Goal: Task Accomplishment & Management: Manage account settings

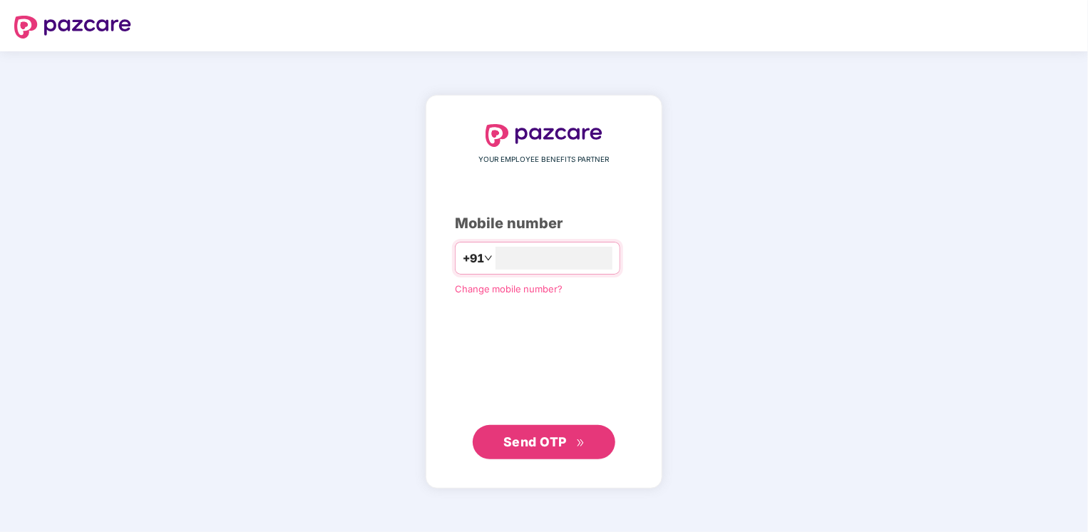
type input "**********"
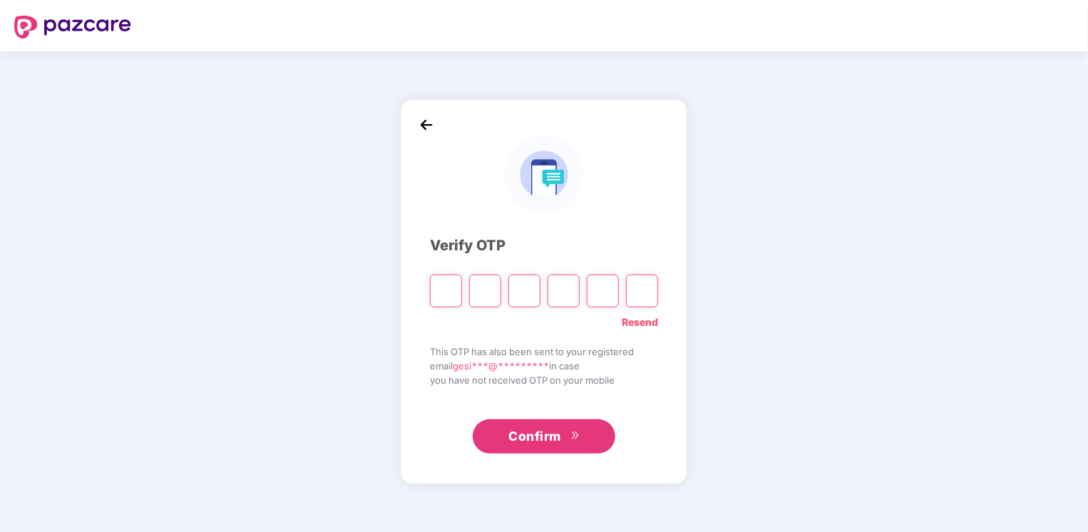
type input "*"
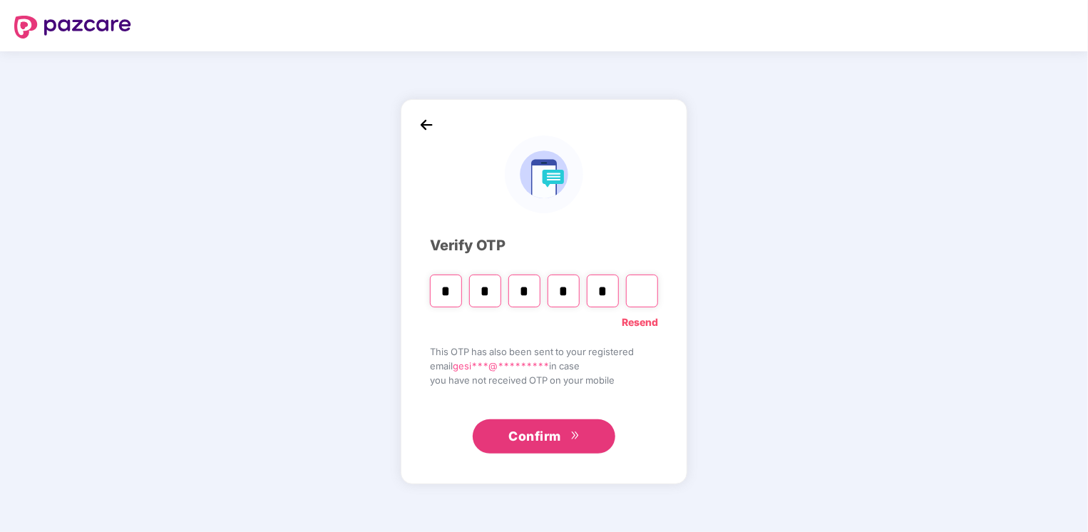
type input "*"
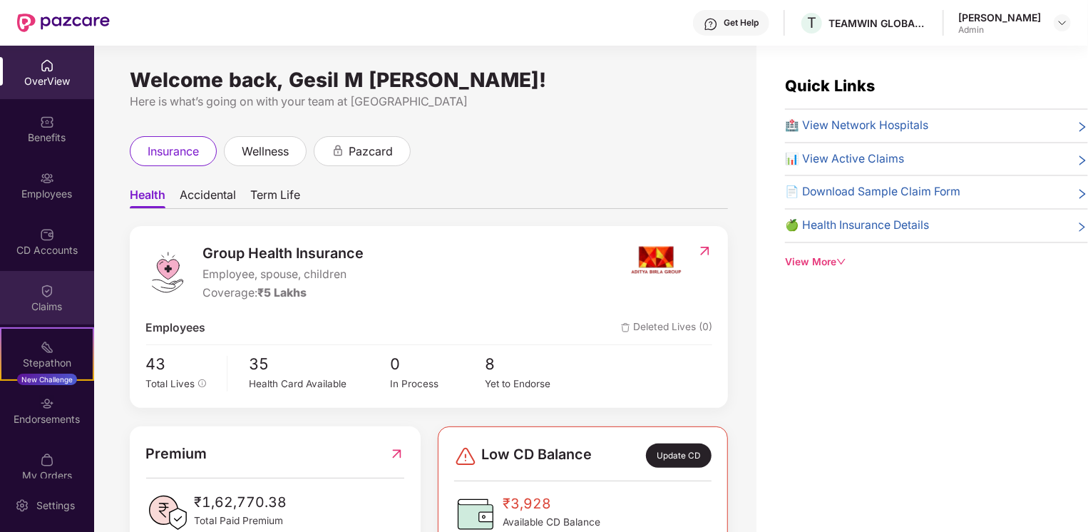
click at [41, 294] on img at bounding box center [47, 291] width 14 height 14
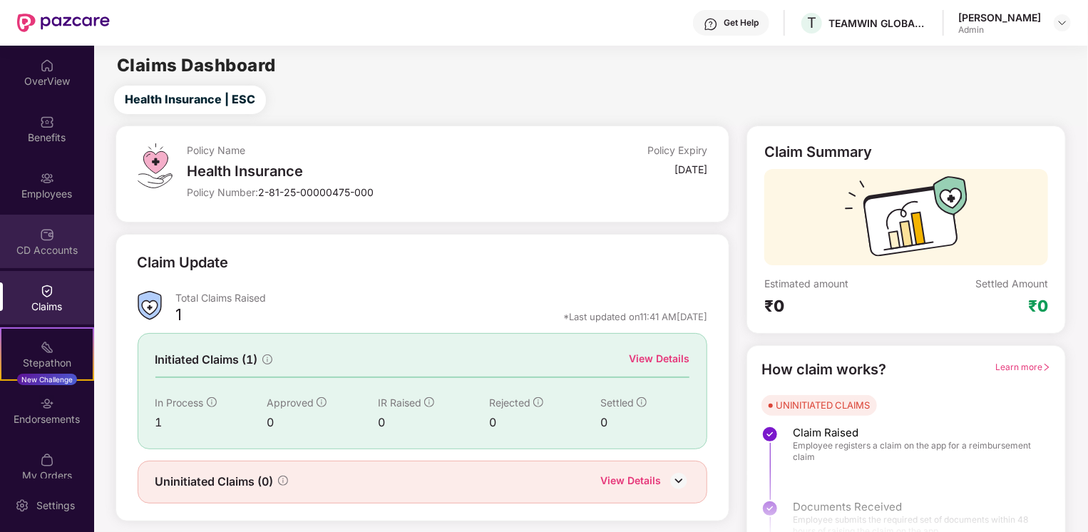
click at [61, 247] on div "CD Accounts" at bounding box center [47, 250] width 94 height 14
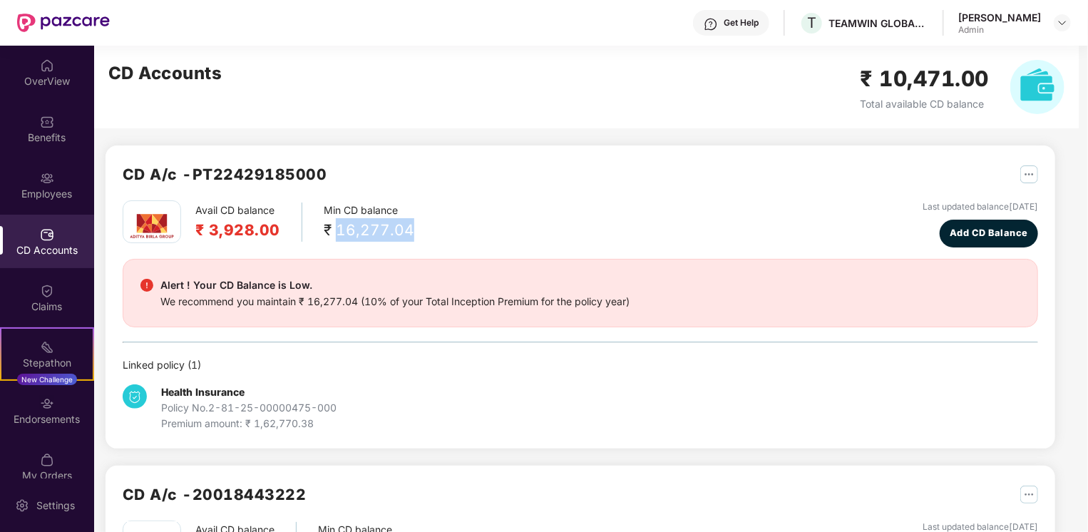
drag, startPoint x: 334, startPoint y: 232, endPoint x: 420, endPoint y: 233, distance: 86.9
click at [420, 233] on div "Avail CD balance ₹ 3,928.00 Min CD balance ₹ 16,277.04 Last updated balance [DA…" at bounding box center [580, 223] width 915 height 47
click at [635, 209] on div "Avail CD balance ₹ 3,928.00 Min CD balance ₹ 16,277.04 Last updated balance [DA…" at bounding box center [580, 223] width 915 height 47
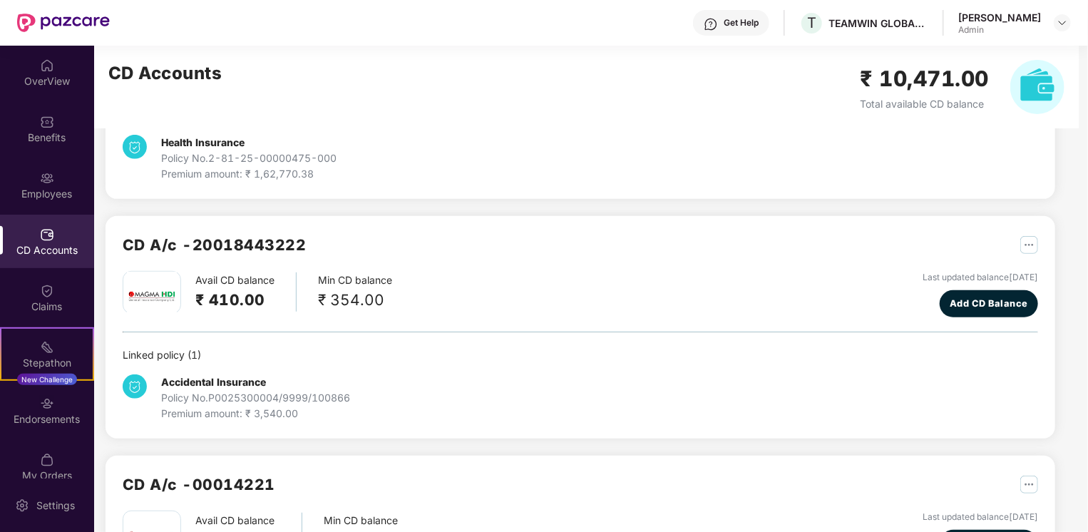
scroll to position [285, 0]
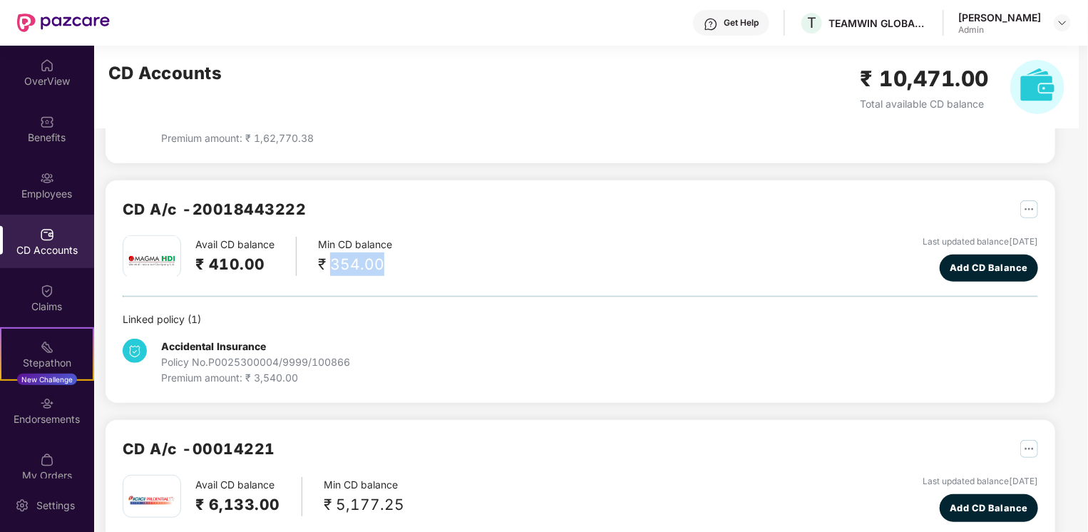
drag, startPoint x: 333, startPoint y: 264, endPoint x: 399, endPoint y: 264, distance: 66.3
click at [399, 264] on div "Avail CD balance ₹ 410.00 Min CD balance ₹ 354.00 Last updated balance [DATE] A…" at bounding box center [580, 258] width 915 height 47
click at [560, 258] on div "Avail CD balance ₹ 410.00 Min CD balance ₹ 354.00 Last updated balance [DATE] A…" at bounding box center [580, 258] width 915 height 47
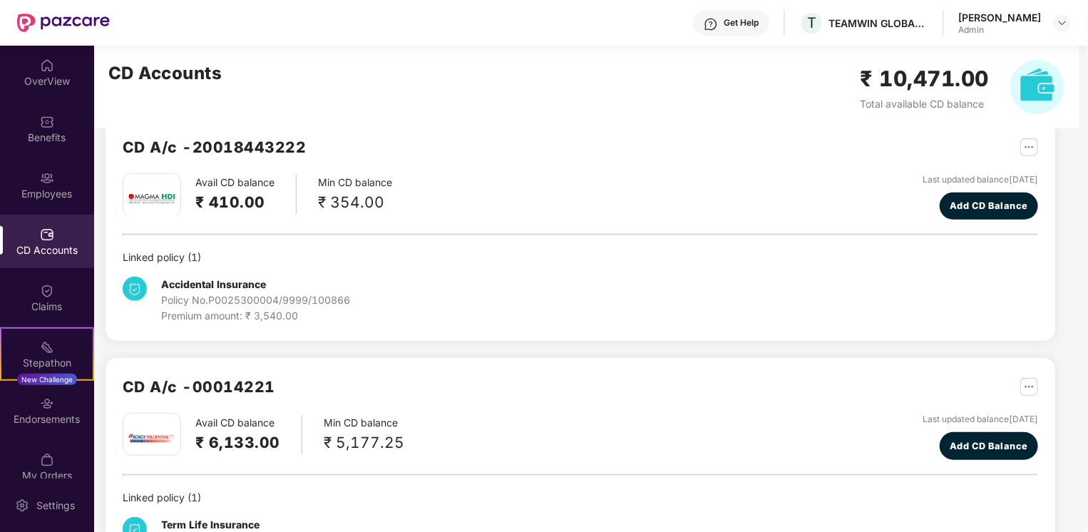
scroll to position [412, 0]
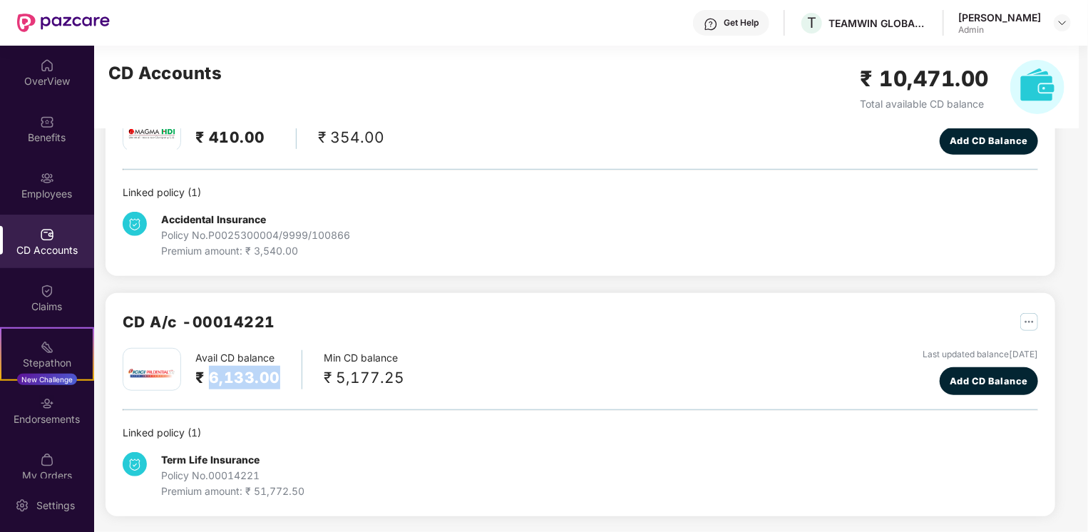
drag, startPoint x: 208, startPoint y: 375, endPoint x: 279, endPoint y: 375, distance: 71.3
click at [279, 375] on div "Avail CD balance ₹ 6,133.00" at bounding box center [248, 369] width 107 height 39
drag, startPoint x: 279, startPoint y: 375, endPoint x: 377, endPoint y: 408, distance: 103.0
click at [377, 408] on div "Avail CD balance ₹ 6,133.00 Min CD balance ₹ 5,177.25 Last updated balance [DAT…" at bounding box center [580, 423] width 915 height 151
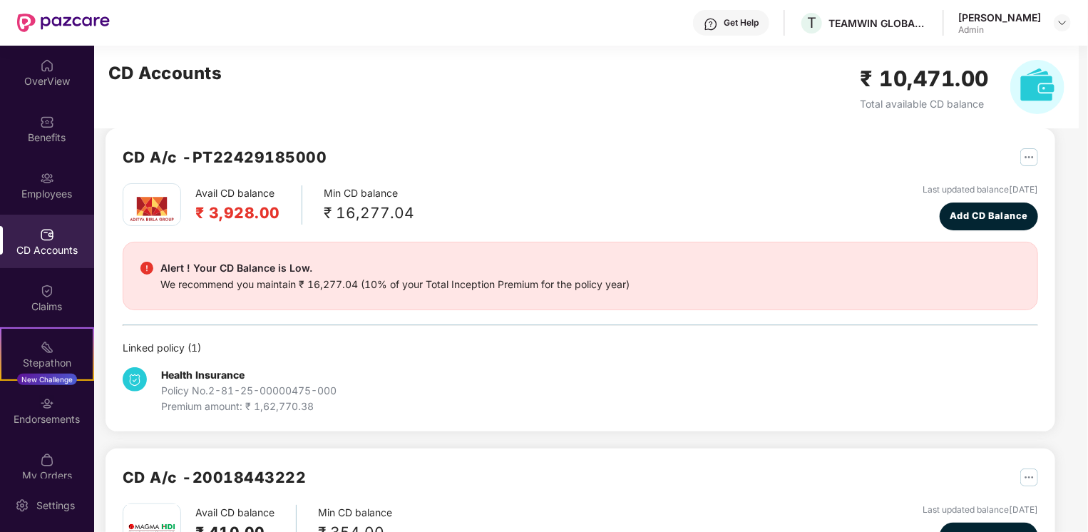
scroll to position [0, 0]
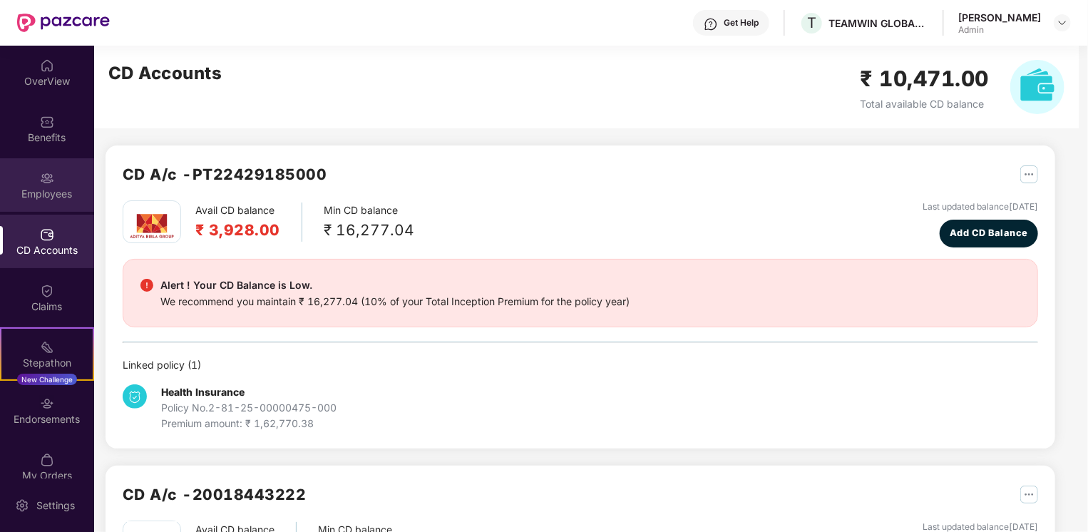
click at [56, 175] on div "Employees" at bounding box center [47, 184] width 94 height 53
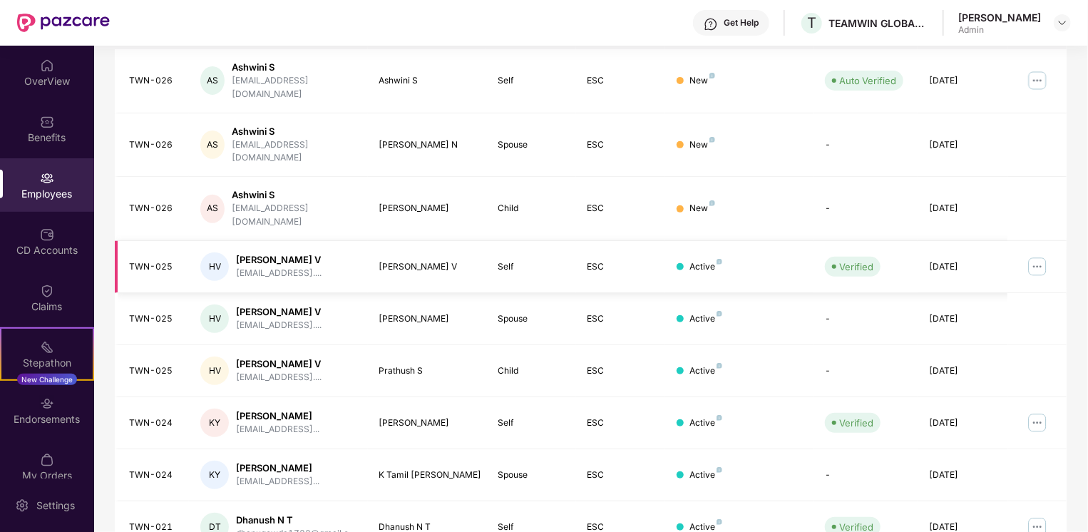
scroll to position [342, 0]
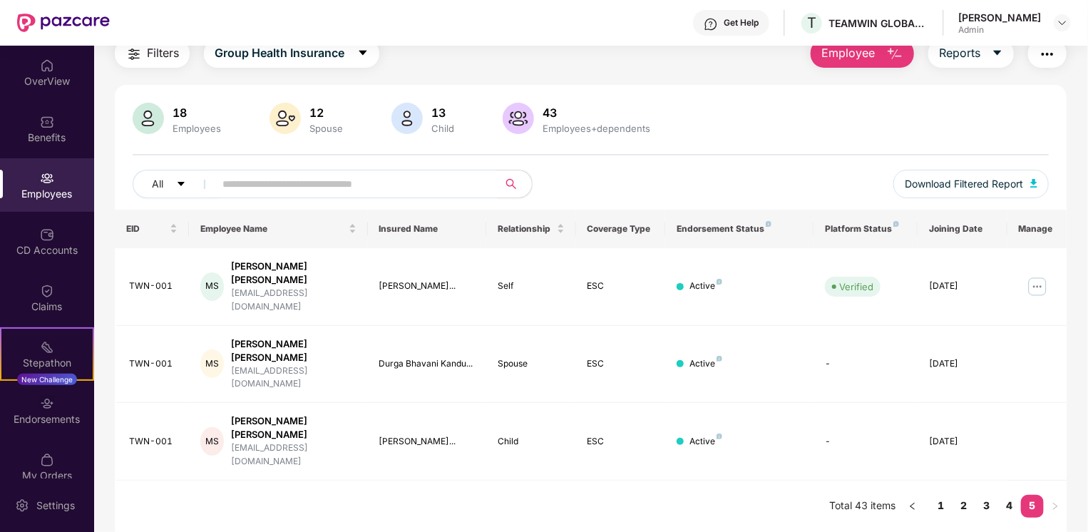
scroll to position [46, 0]
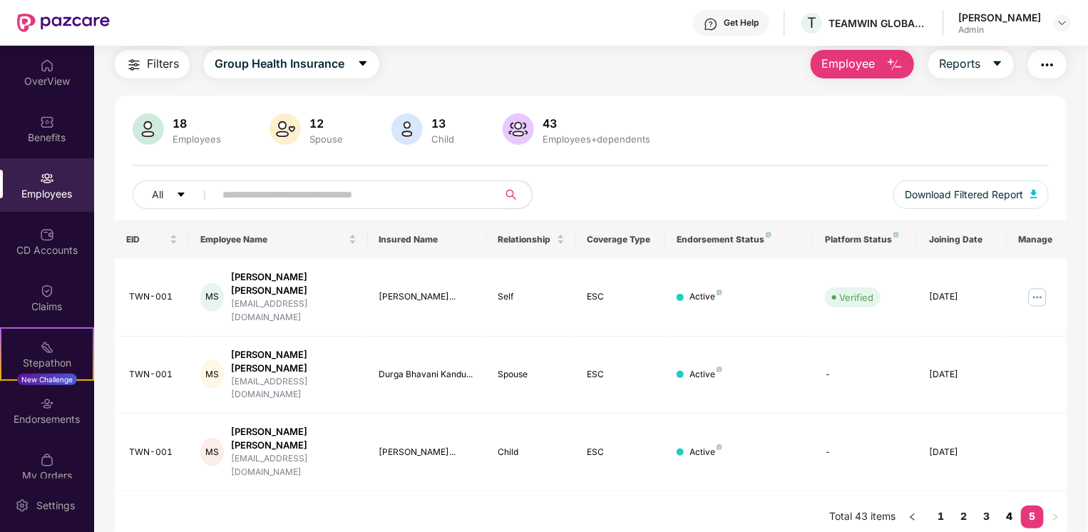
click at [1006, 505] on link "4" at bounding box center [1009, 515] width 23 height 21
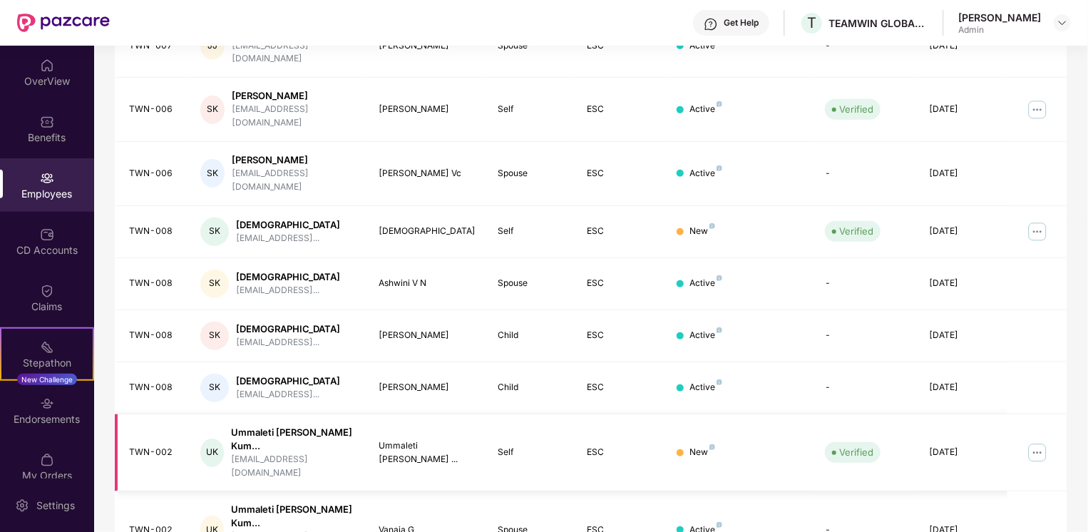
scroll to position [366, 0]
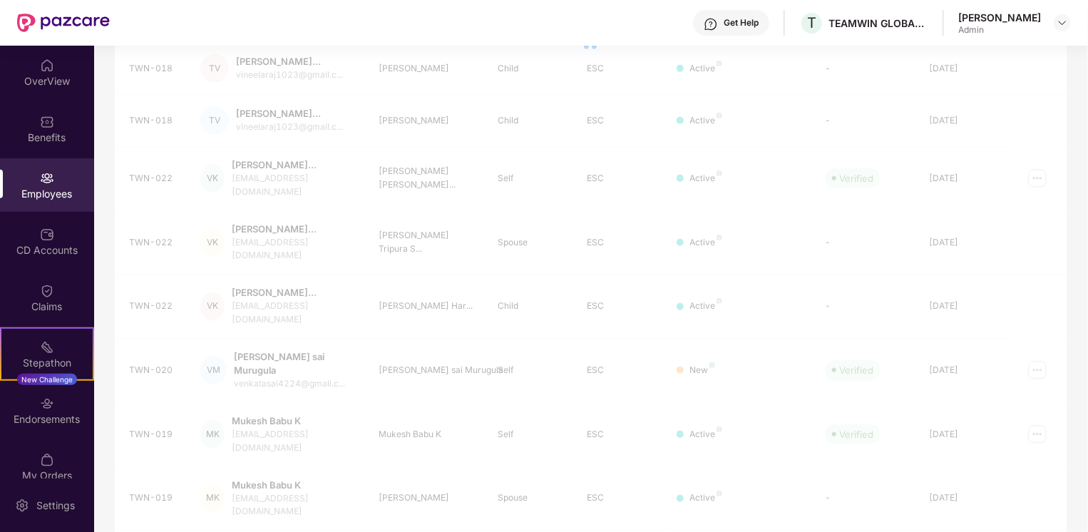
scroll to position [342, 0]
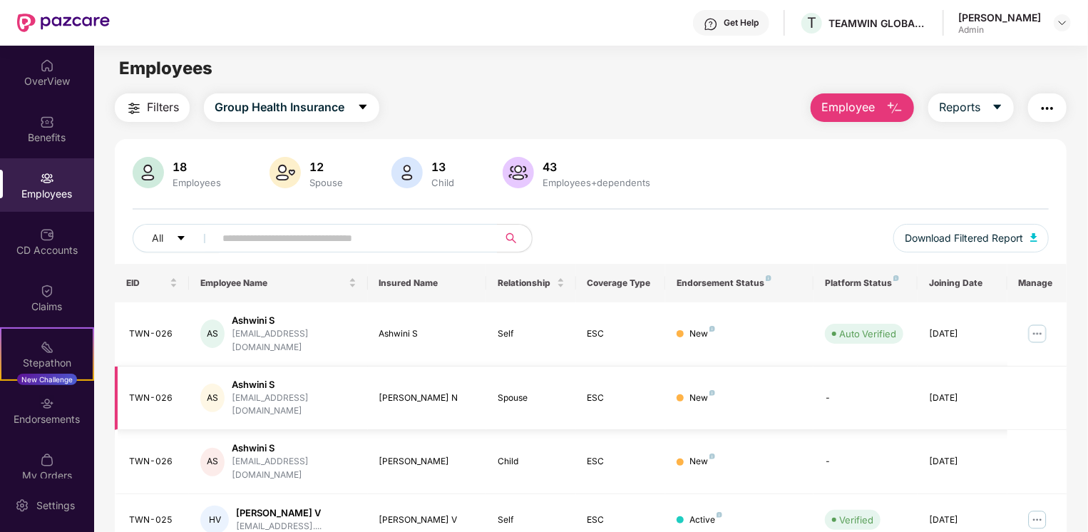
scroll to position [0, 0]
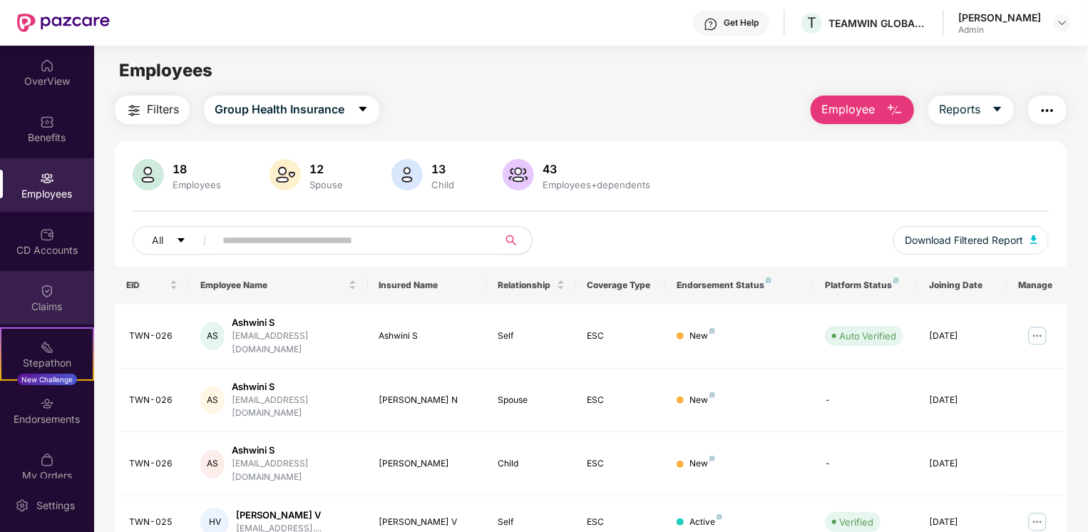
click at [51, 306] on div "Claims" at bounding box center [47, 306] width 94 height 14
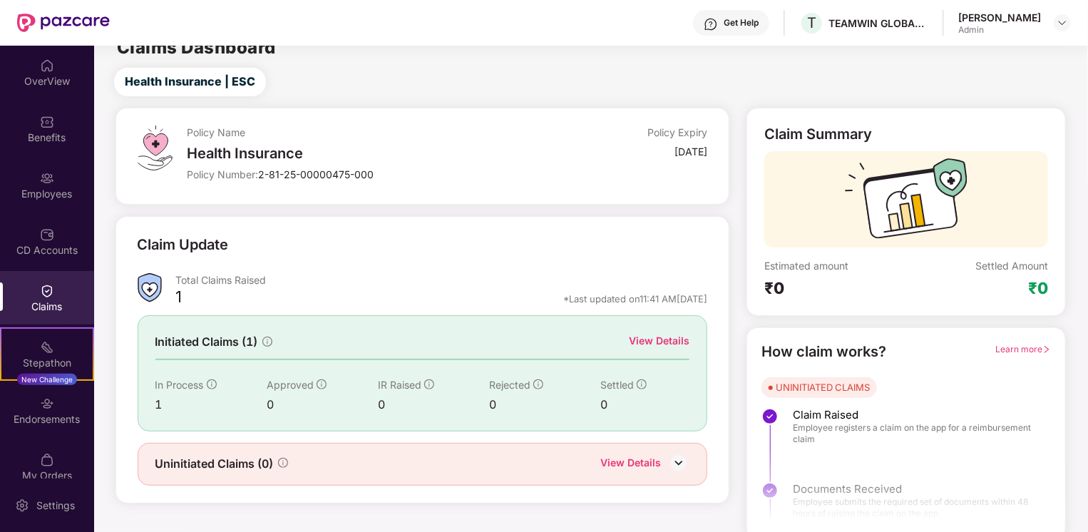
scroll to position [26, 0]
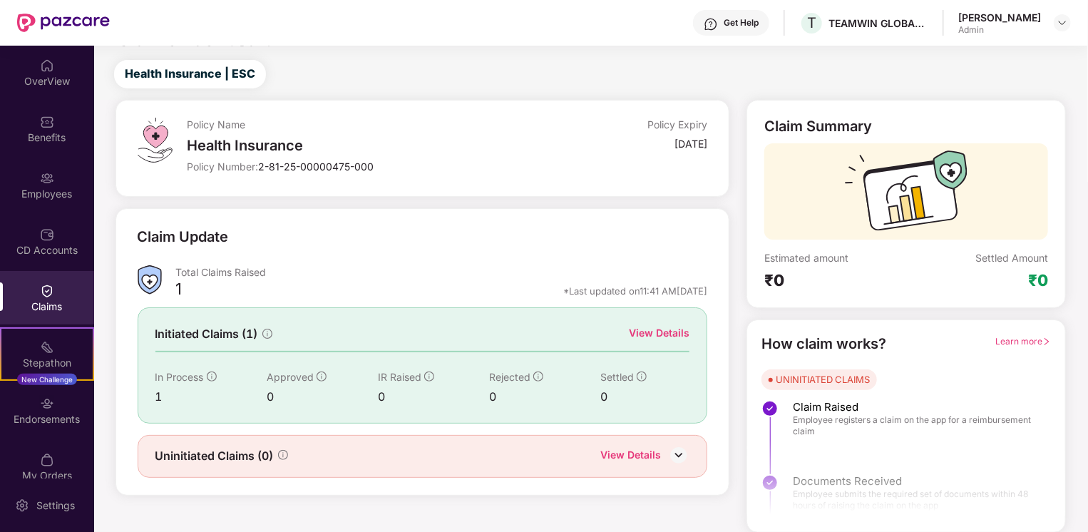
click at [680, 458] on img at bounding box center [678, 454] width 21 height 21
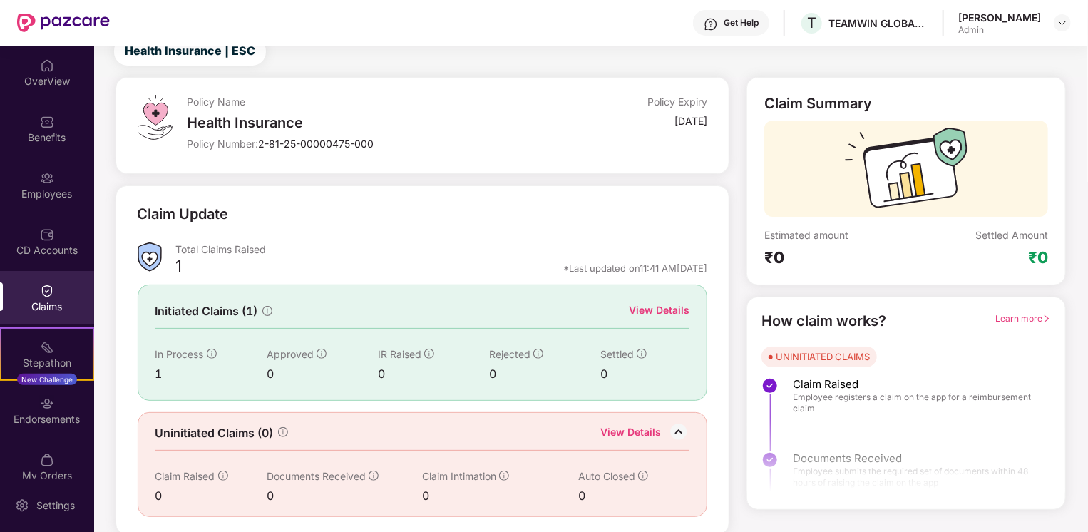
click at [681, 426] on img at bounding box center [678, 431] width 21 height 21
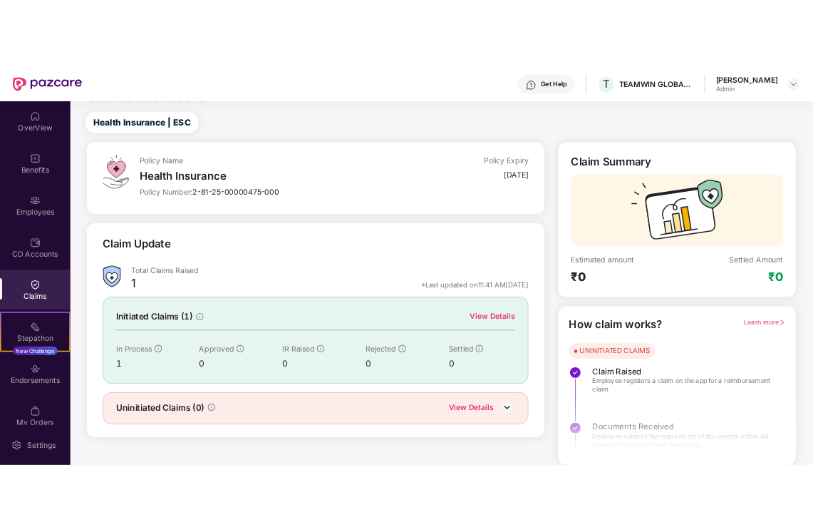
scroll to position [0, 0]
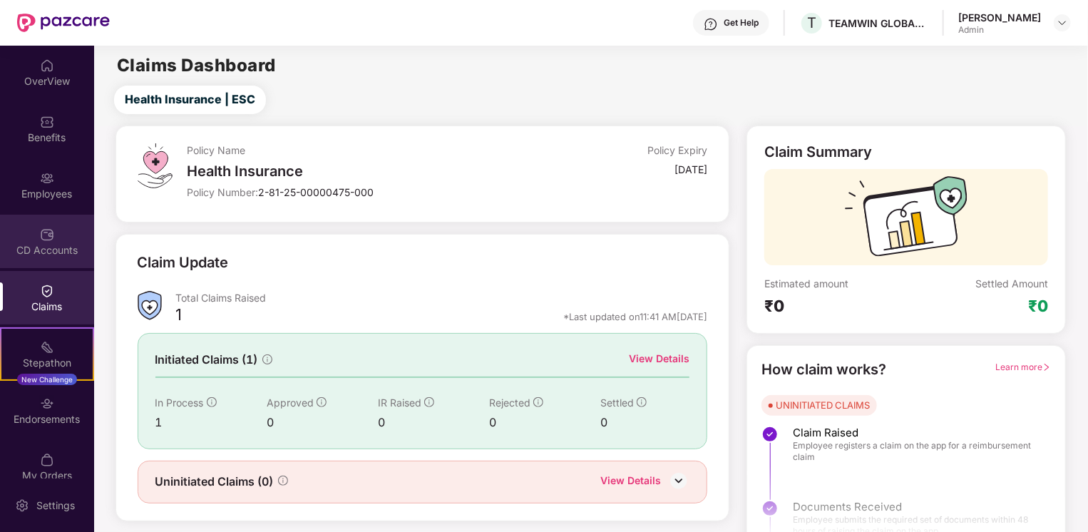
click at [36, 227] on div "CD Accounts" at bounding box center [47, 241] width 94 height 53
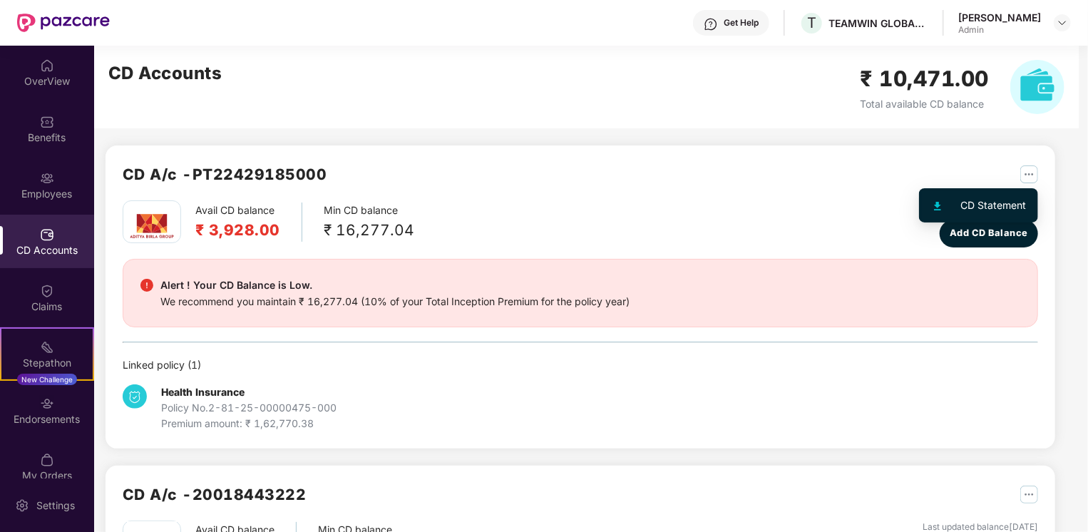
click at [1006, 203] on div "CD Statement" at bounding box center [994, 205] width 66 height 16
click at [342, 315] on div "Alert ! Your CD Balance is Low. We recommend you maintain ₹ 16,277.04 (10% of y…" at bounding box center [580, 293] width 915 height 68
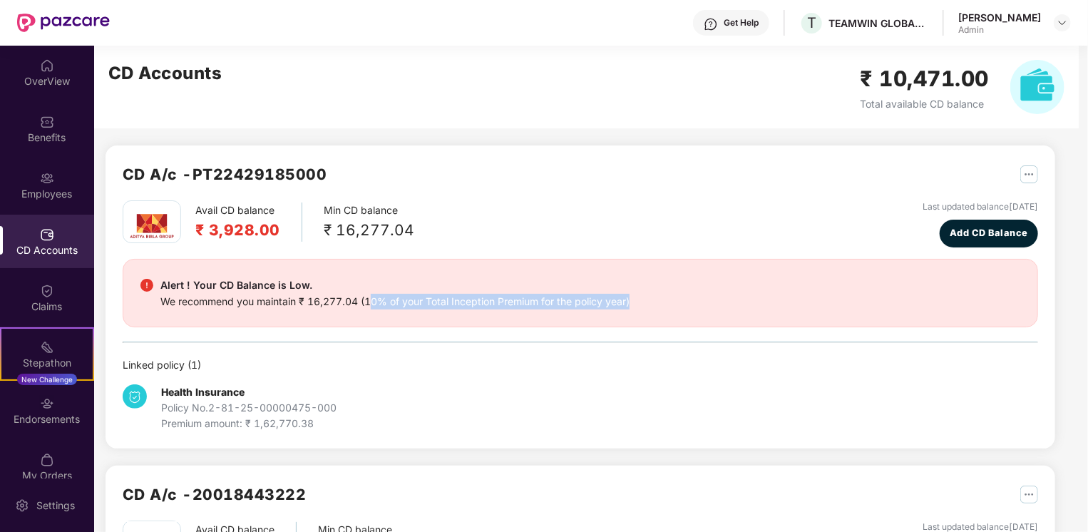
drag, startPoint x: 373, startPoint y: 299, endPoint x: 639, endPoint y: 305, distance: 265.9
click at [639, 305] on div "Alert ! Your CD Balance is Low. We recommend you maintain ₹ 16,277.04 (10% of y…" at bounding box center [579, 293] width 879 height 33
drag, startPoint x: 639, startPoint y: 305, endPoint x: 692, endPoint y: 306, distance: 52.8
click at [692, 306] on div "Alert ! Your CD Balance is Low. We recommend you maintain ₹ 16,277.04 (10% of y…" at bounding box center [579, 293] width 879 height 33
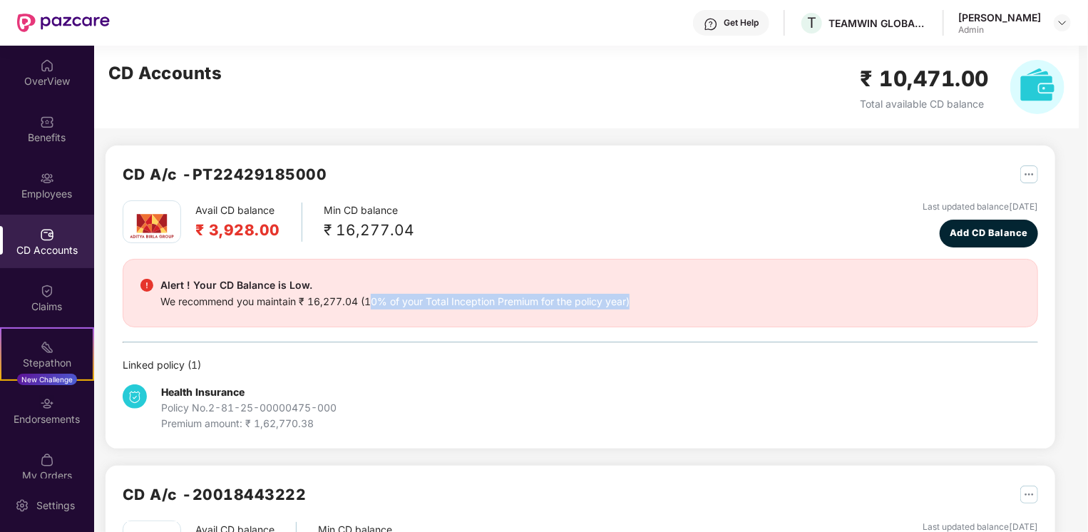
drag, startPoint x: 692, startPoint y: 306, endPoint x: 684, endPoint y: 308, distance: 8.0
click at [687, 307] on div "Alert ! Your CD Balance is Low. We recommend you maintain ₹ 16,277.04 (10% of y…" at bounding box center [579, 293] width 879 height 33
click at [650, 298] on div "Alert ! Your CD Balance is Low. We recommend you maintain ₹ 16,277.04 (10% of y…" at bounding box center [579, 293] width 879 height 33
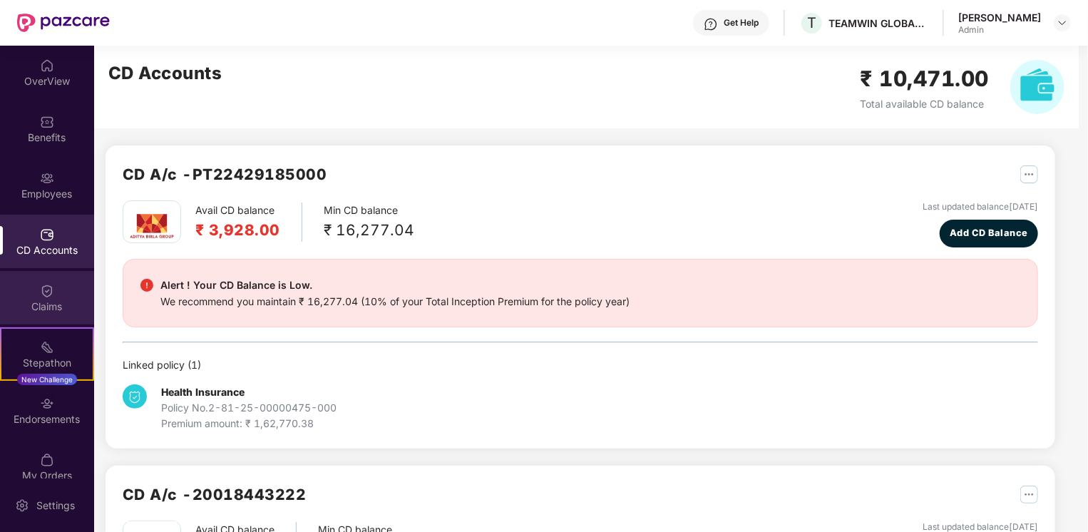
click at [59, 278] on div "Claims" at bounding box center [47, 297] width 94 height 53
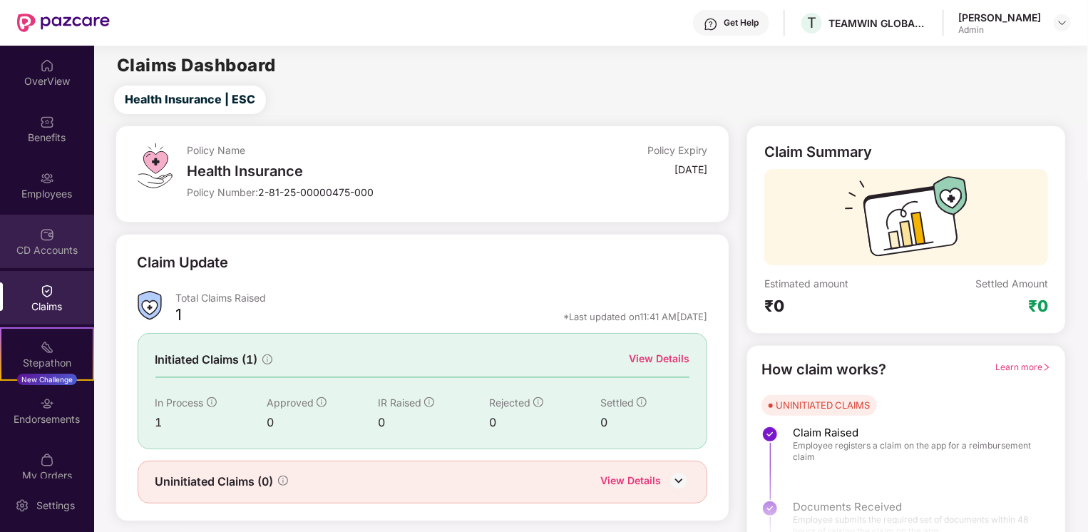
click at [67, 249] on div "CD Accounts" at bounding box center [47, 250] width 94 height 14
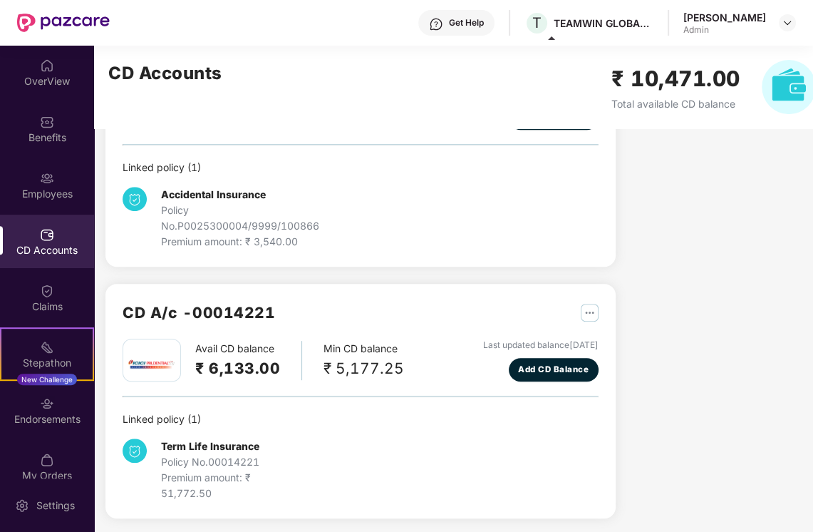
scroll to position [478, 0]
